Goal: Transaction & Acquisition: Subscribe to service/newsletter

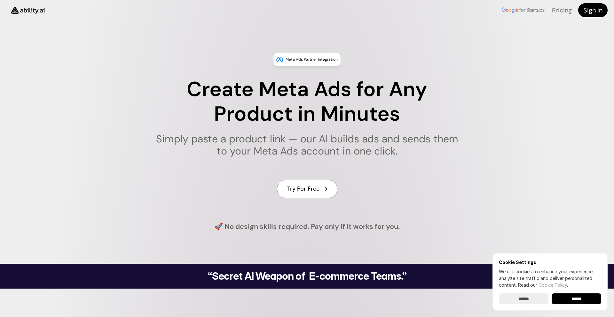
click at [304, 183] on link "Try For Free" at bounding box center [307, 189] width 60 height 18
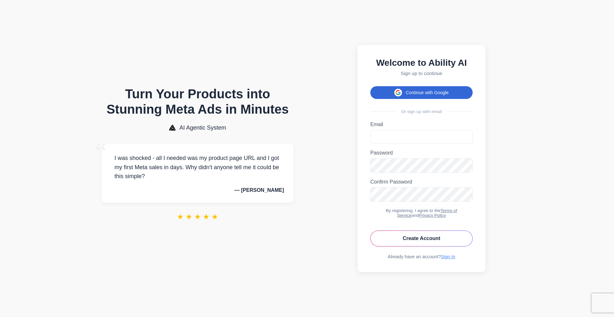
click at [404, 90] on button "Continue with Google" at bounding box center [421, 92] width 102 height 13
click at [391, 130] on input "Email" at bounding box center [421, 137] width 102 height 14
type input "**********"
click at [370, 231] on button "Create Account" at bounding box center [421, 239] width 102 height 16
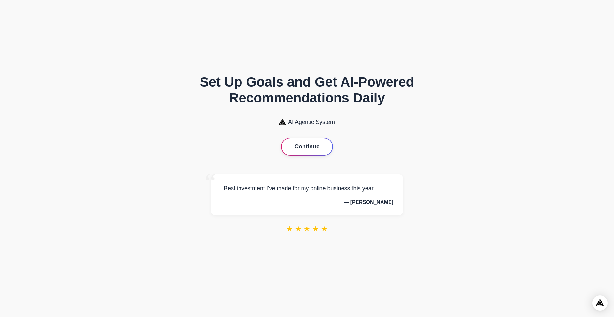
click at [299, 146] on button "Continue" at bounding box center [307, 146] width 50 height 17
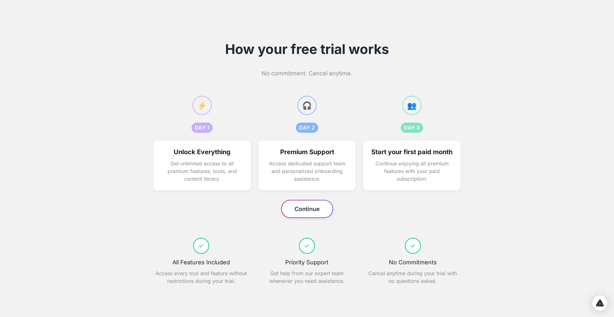
click at [294, 215] on button "Continue" at bounding box center [307, 209] width 51 height 17
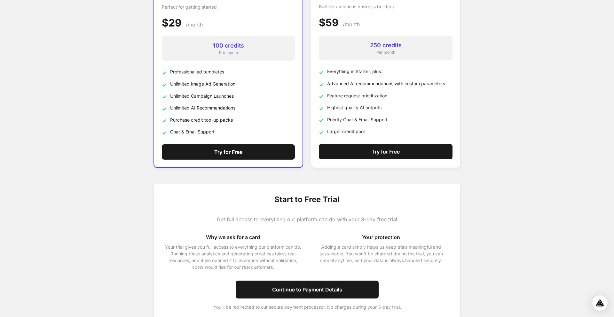
scroll to position [123, 0]
